Goal: Check status

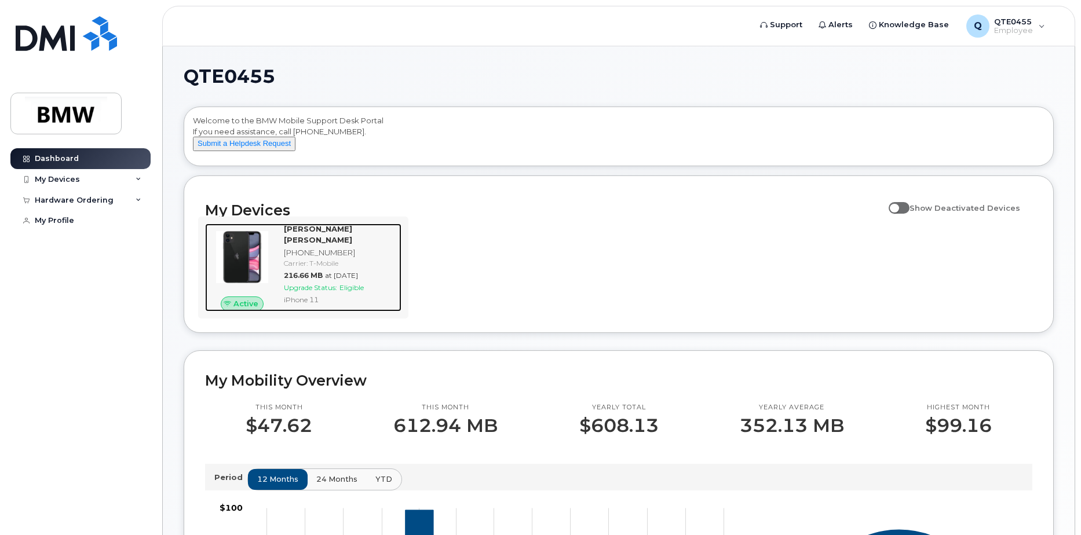
click at [364, 247] on div "[PHONE_NUMBER]" at bounding box center [340, 252] width 113 height 11
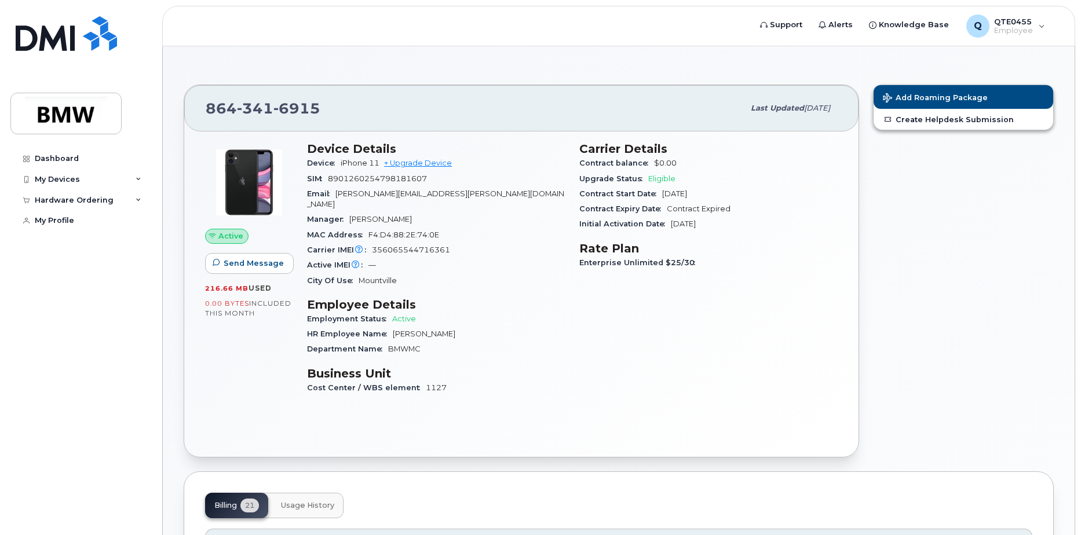
click at [575, 364] on div "Carrier Details Contract balance $0.00 Upgrade Status Eligible Contract Start D…" at bounding box center [709, 273] width 272 height 277
